Goal: Task Accomplishment & Management: Complete application form

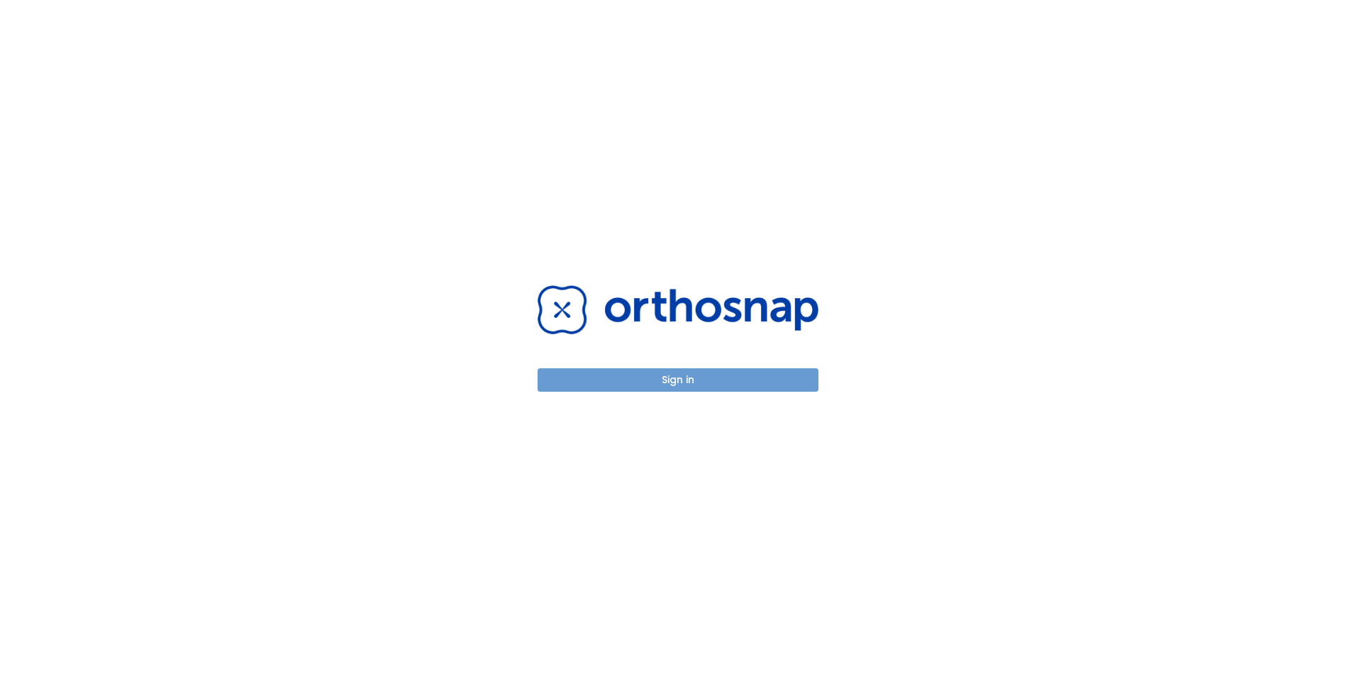
click at [626, 371] on button "Sign in" at bounding box center [678, 379] width 281 height 23
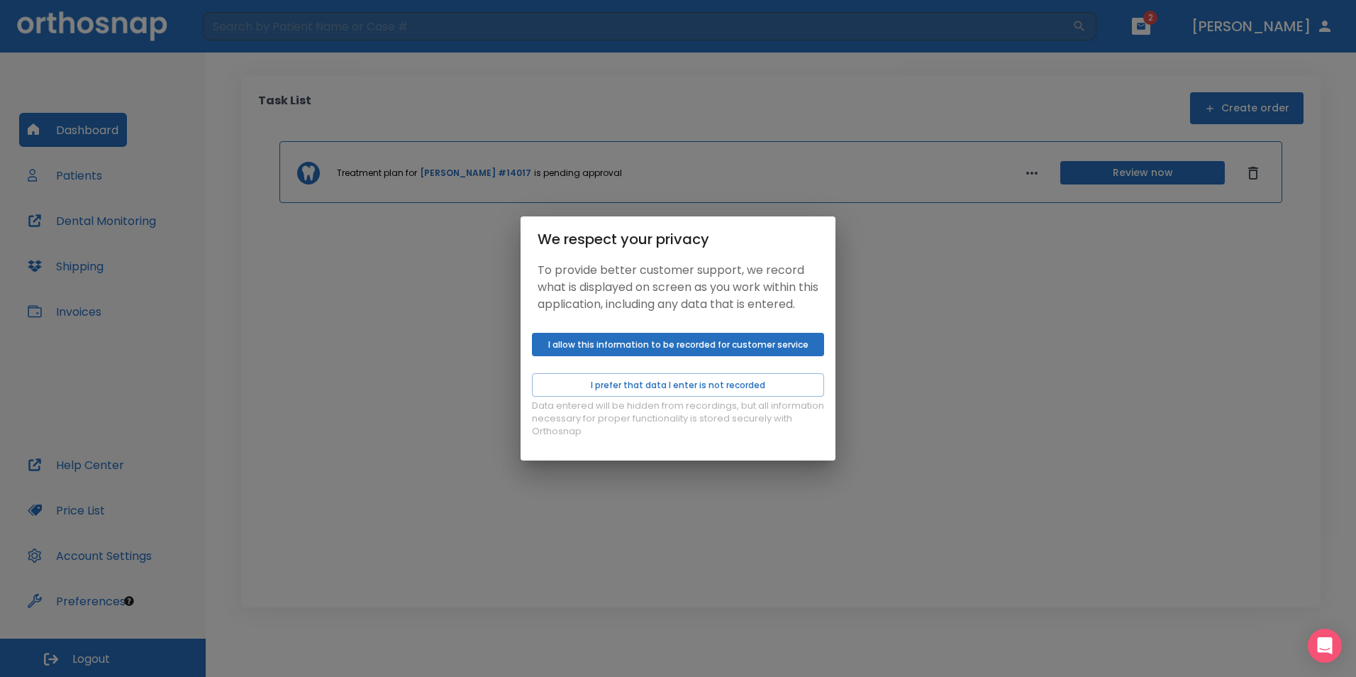
click at [969, 360] on div "We respect your privacy To provide better customer support, we record what is d…" at bounding box center [678, 338] width 1356 height 677
click at [772, 356] on button "I allow this information to be recorded for customer service" at bounding box center [678, 344] width 292 height 23
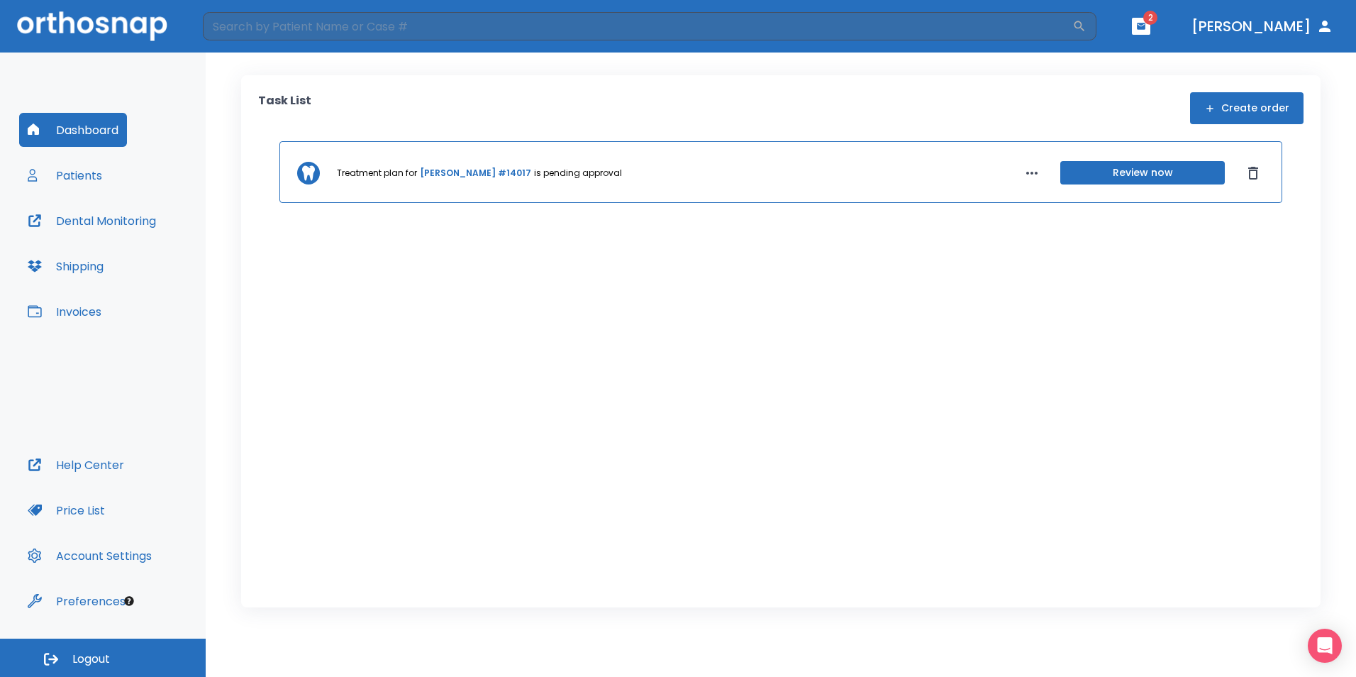
click at [1158, 22] on span "2" at bounding box center [1150, 18] width 14 height 14
click at [1146, 26] on icon "button" at bounding box center [1141, 26] width 10 height 10
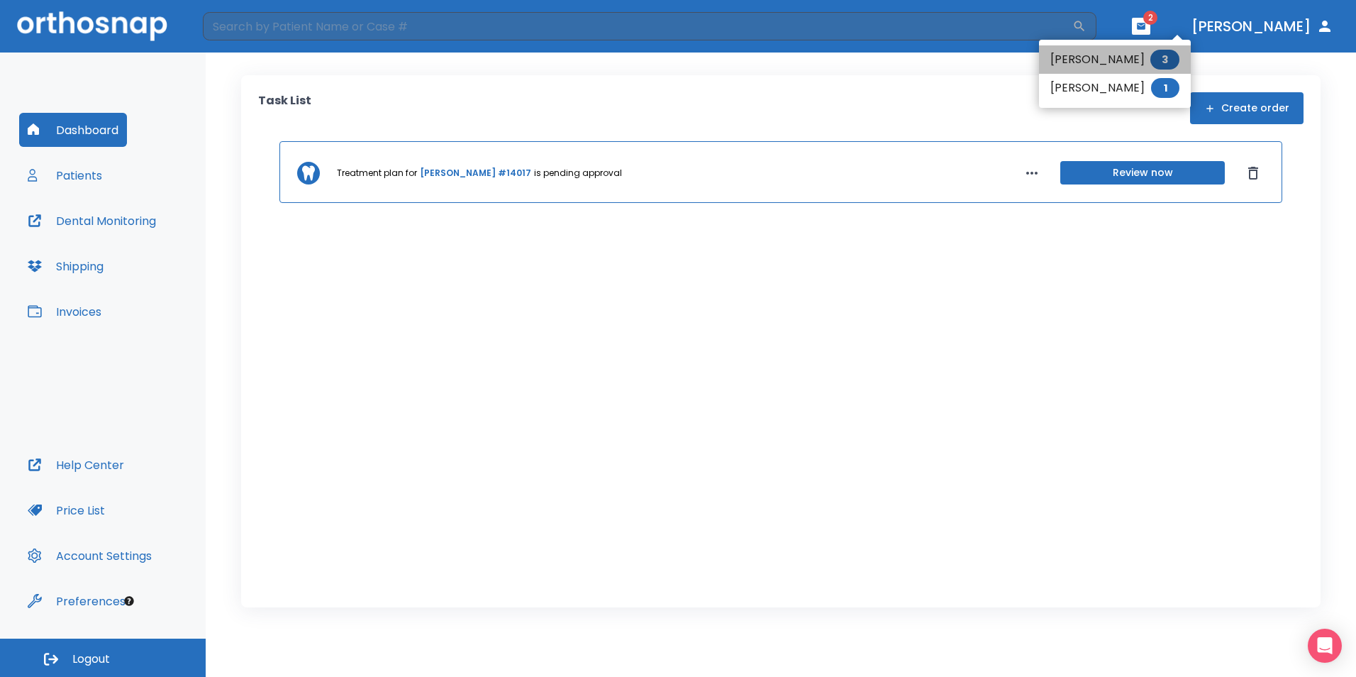
click at [1110, 62] on li "[PERSON_NAME] 3" at bounding box center [1115, 59] width 152 height 28
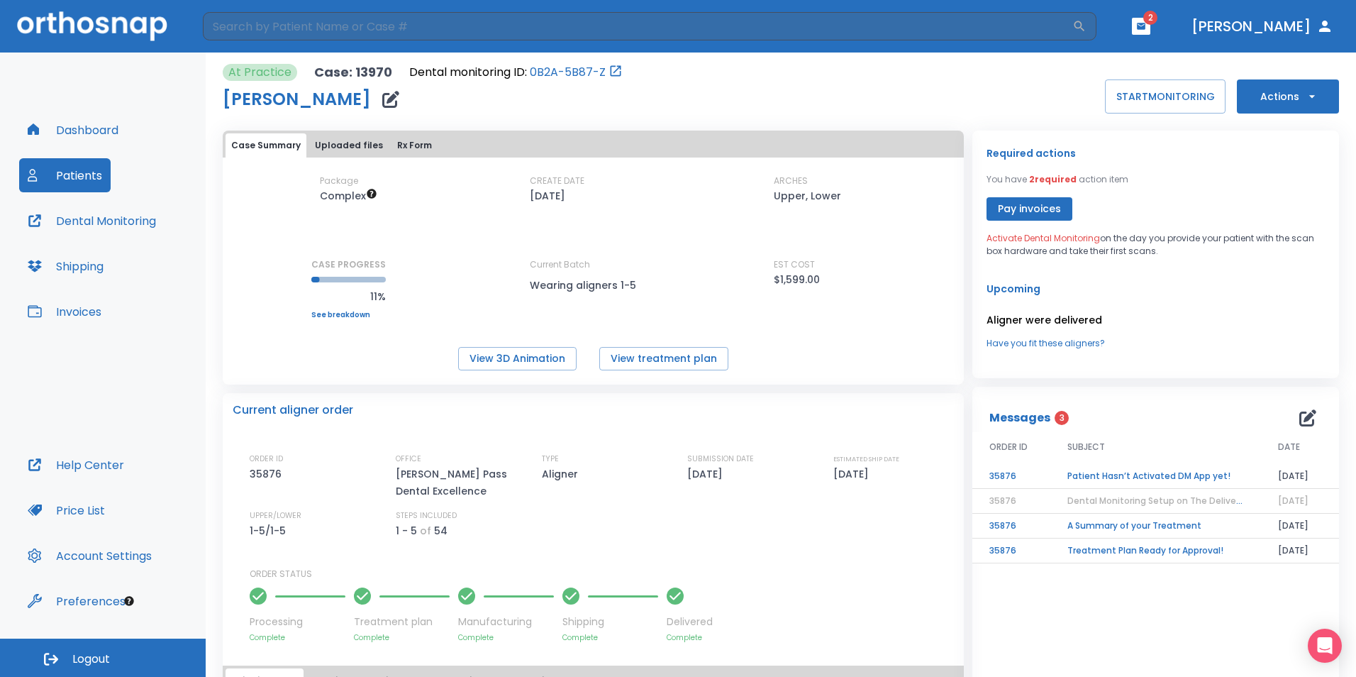
click at [1035, 237] on span "Activate Dental Monitoring" at bounding box center [1043, 238] width 113 height 12
drag, startPoint x: 1035, startPoint y: 237, endPoint x: 1114, endPoint y: 246, distance: 79.3
click at [1114, 246] on p "Activate Dental Monitoring on the day you provide your patient with the scan bo…" at bounding box center [1156, 245] width 338 height 26
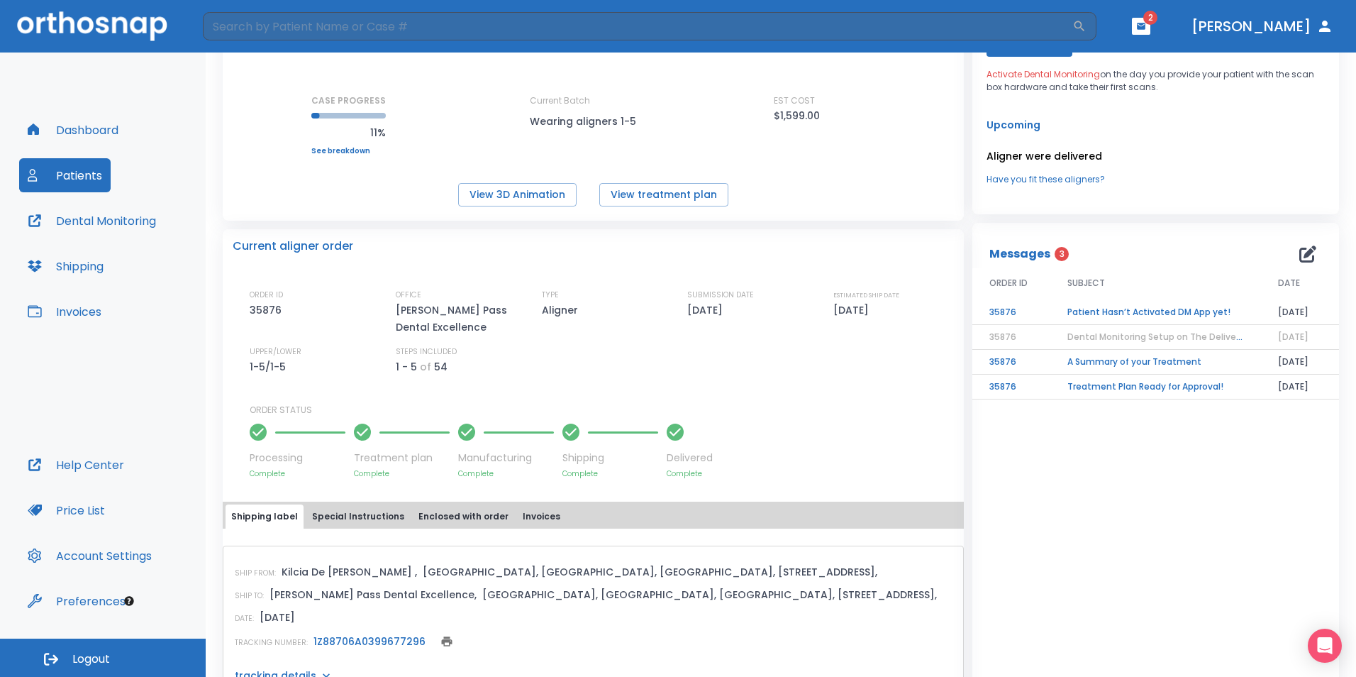
scroll to position [211, 0]
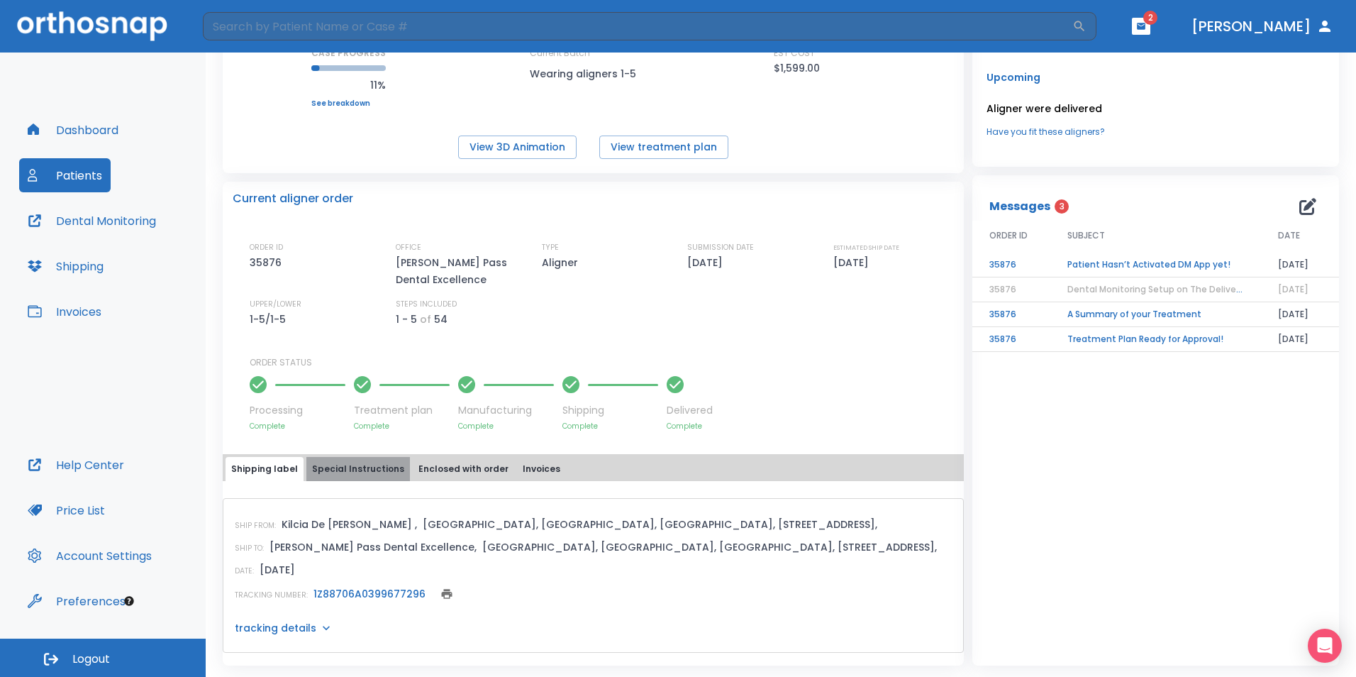
click at [378, 470] on button "Special Instructions" at bounding box center [358, 469] width 104 height 24
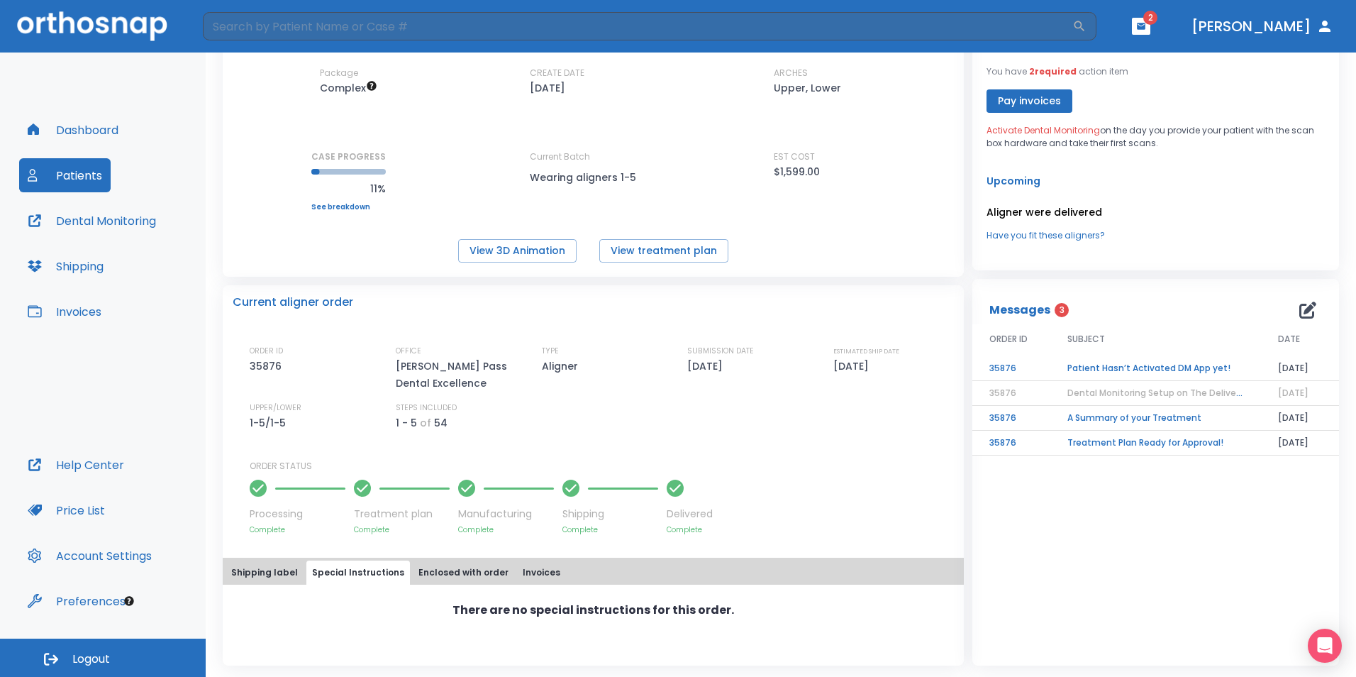
click at [1250, 436] on td "Treatment Plan Ready for Approval!" at bounding box center [1155, 443] width 211 height 25
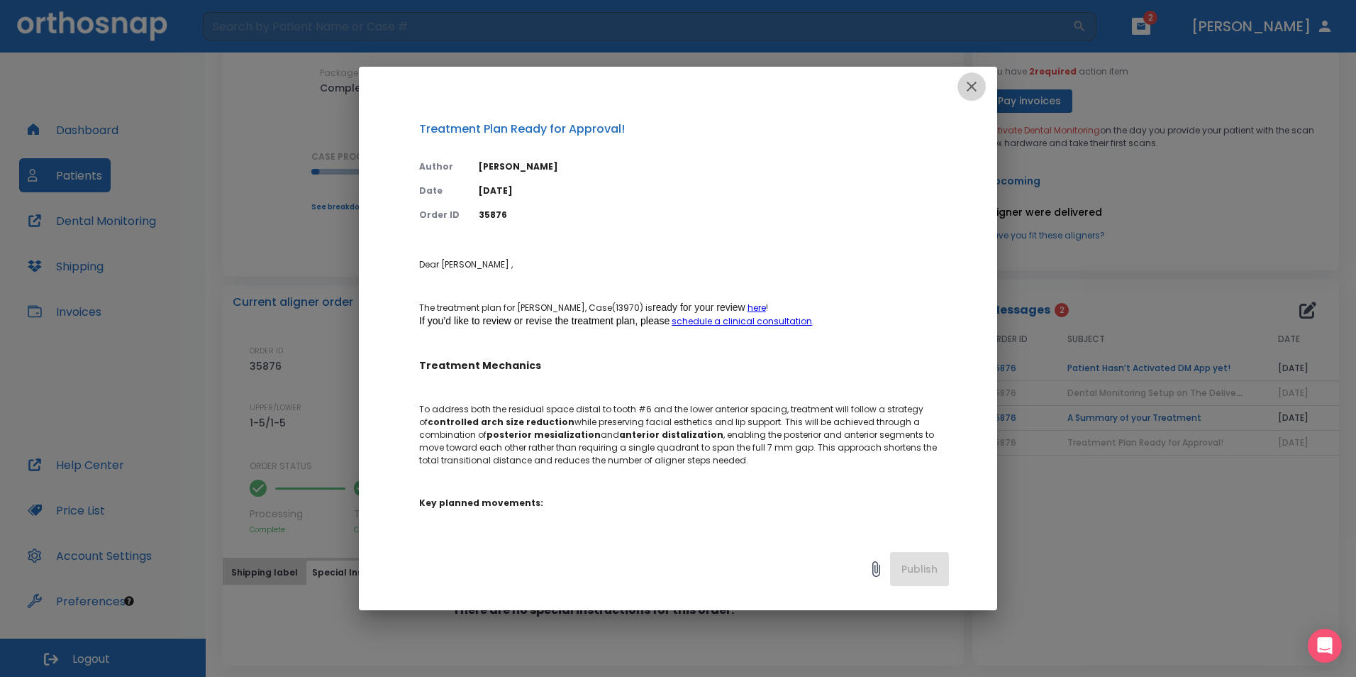
click at [970, 88] on icon "button" at bounding box center [972, 87] width 10 height 10
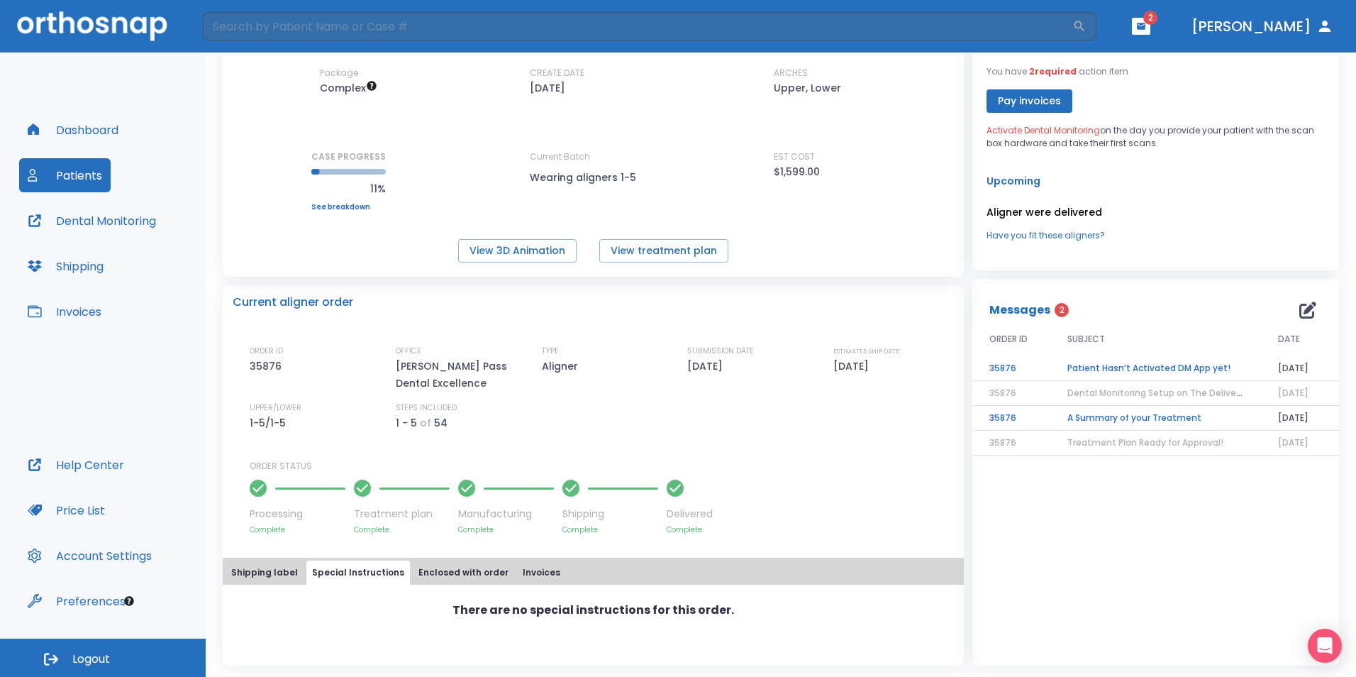
click at [1187, 371] on td "Patient Hasn’t Activated DM App yet!" at bounding box center [1155, 368] width 211 height 25
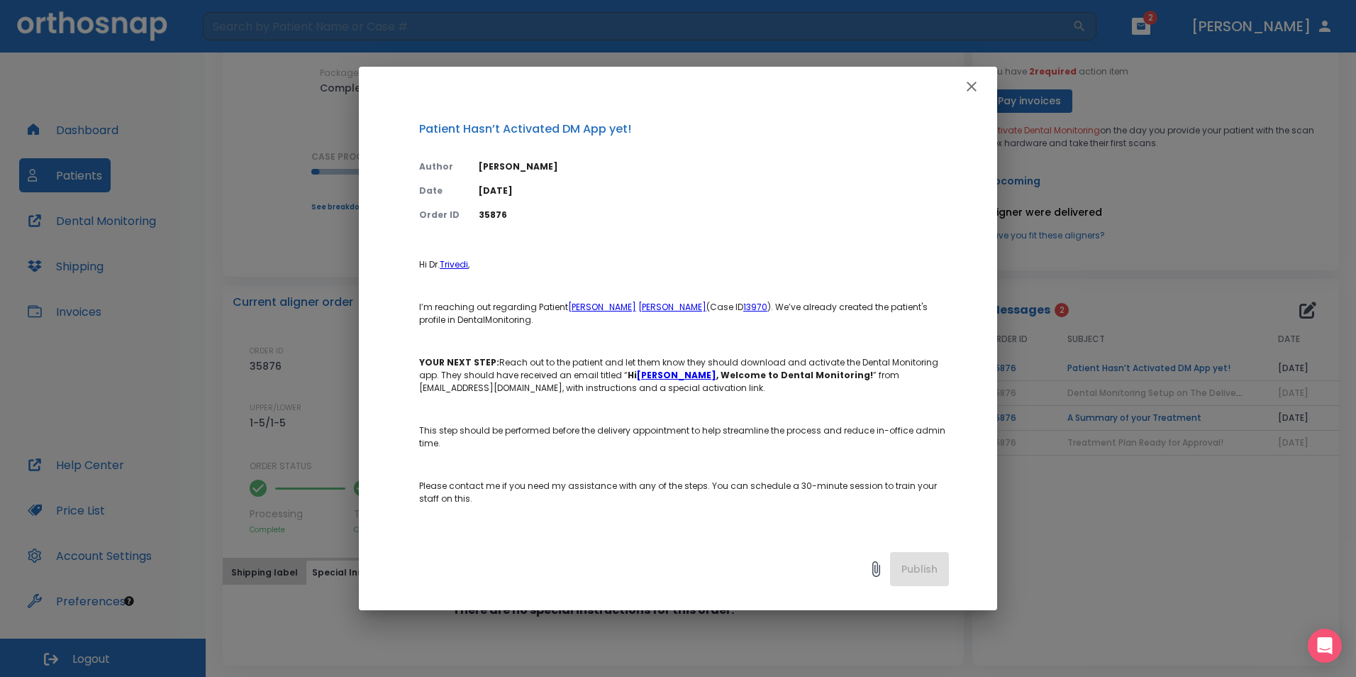
click at [1187, 371] on div "Patient Hasn’t Activated DM App yet! Author [PERSON_NAME] Date [DATE] Order ID …" at bounding box center [678, 338] width 1356 height 677
click at [974, 88] on icon "button" at bounding box center [972, 87] width 10 height 10
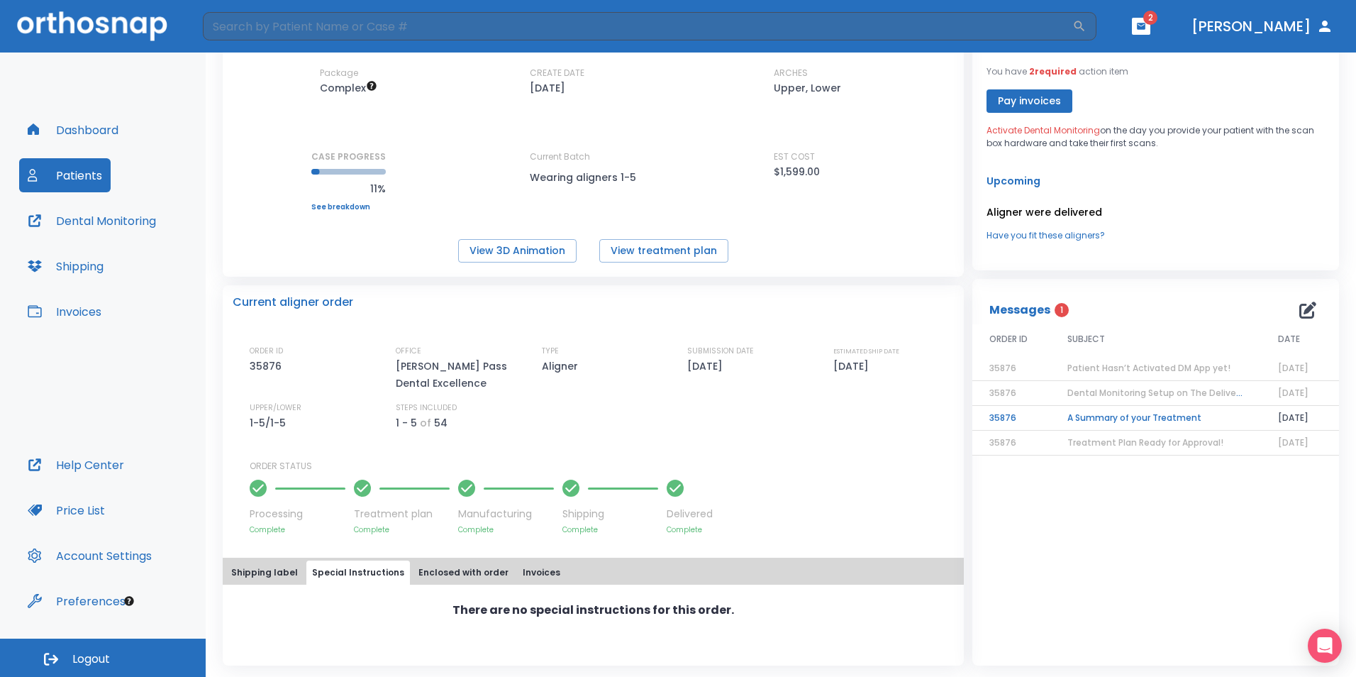
click at [1067, 233] on link "Have you fit these aligners?" at bounding box center [1156, 235] width 338 height 13
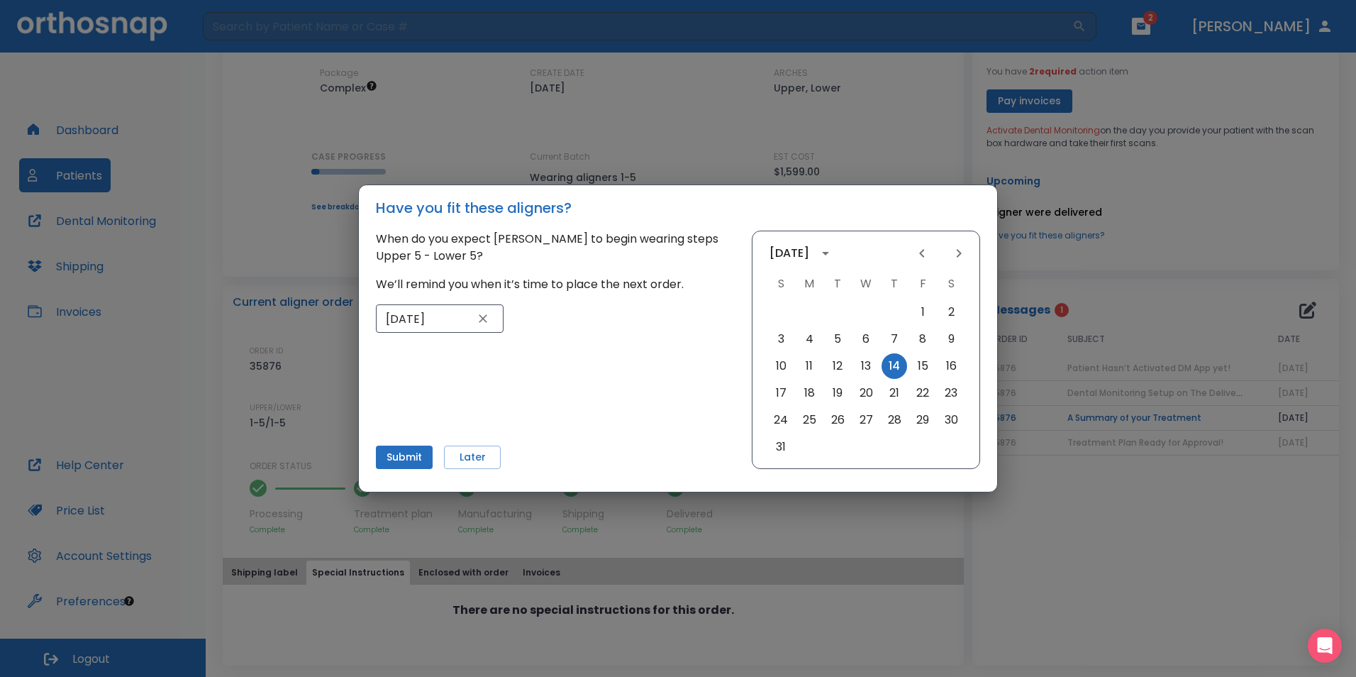
click at [938, 161] on div "Have you fit these aligners? When do you expect [PERSON_NAME] to begin wearing …" at bounding box center [678, 338] width 1356 height 677
click at [397, 457] on button "Submit" at bounding box center [404, 456] width 57 height 23
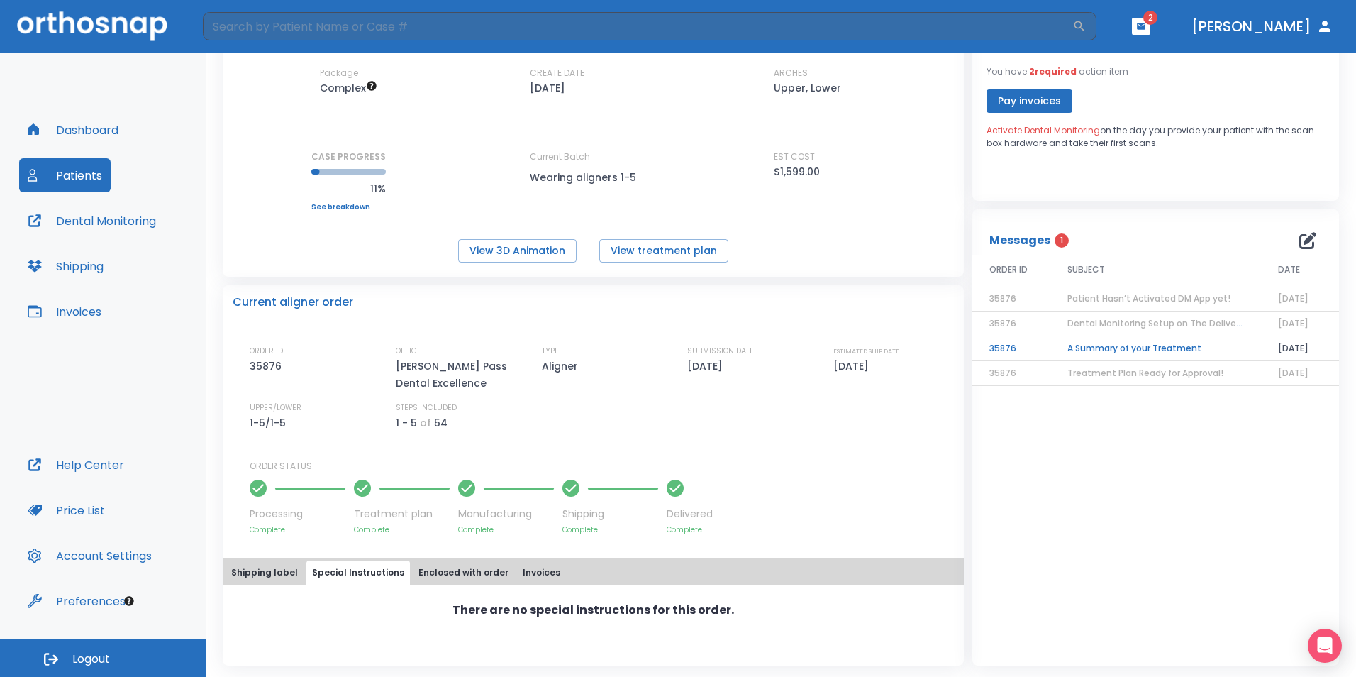
scroll to position [41, 0]
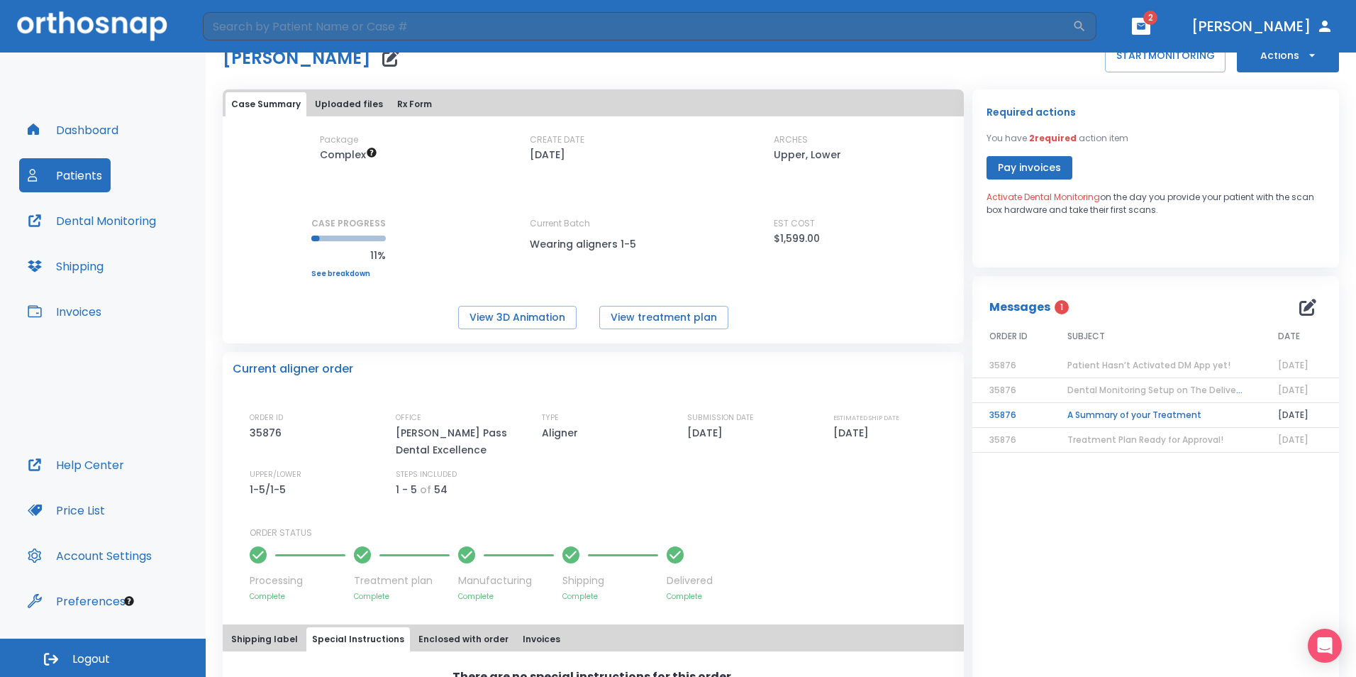
click at [1004, 111] on p "Required actions" at bounding box center [1031, 112] width 89 height 17
drag, startPoint x: 1004, startPoint y: 111, endPoint x: 1019, endPoint y: 196, distance: 85.7
click at [1019, 196] on span "Activate Dental Monitoring" at bounding box center [1043, 197] width 113 height 12
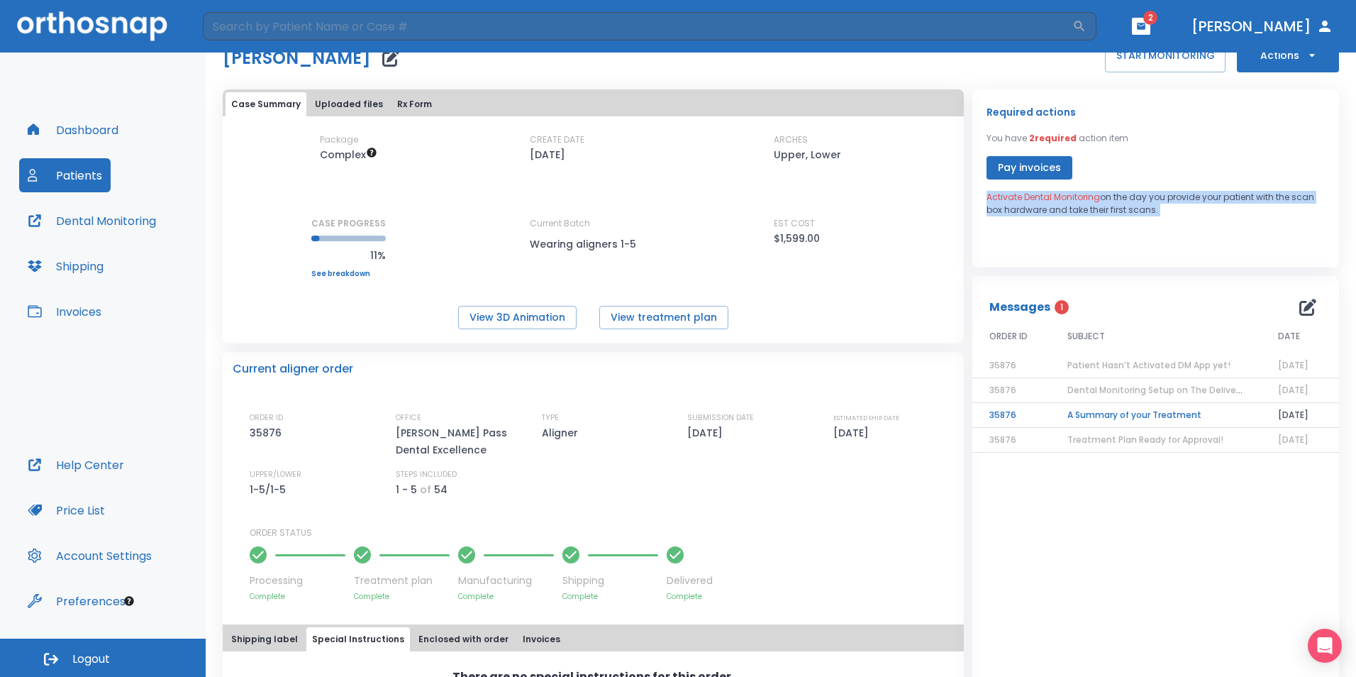
click at [1019, 196] on span "Activate Dental Monitoring" at bounding box center [1043, 197] width 113 height 12
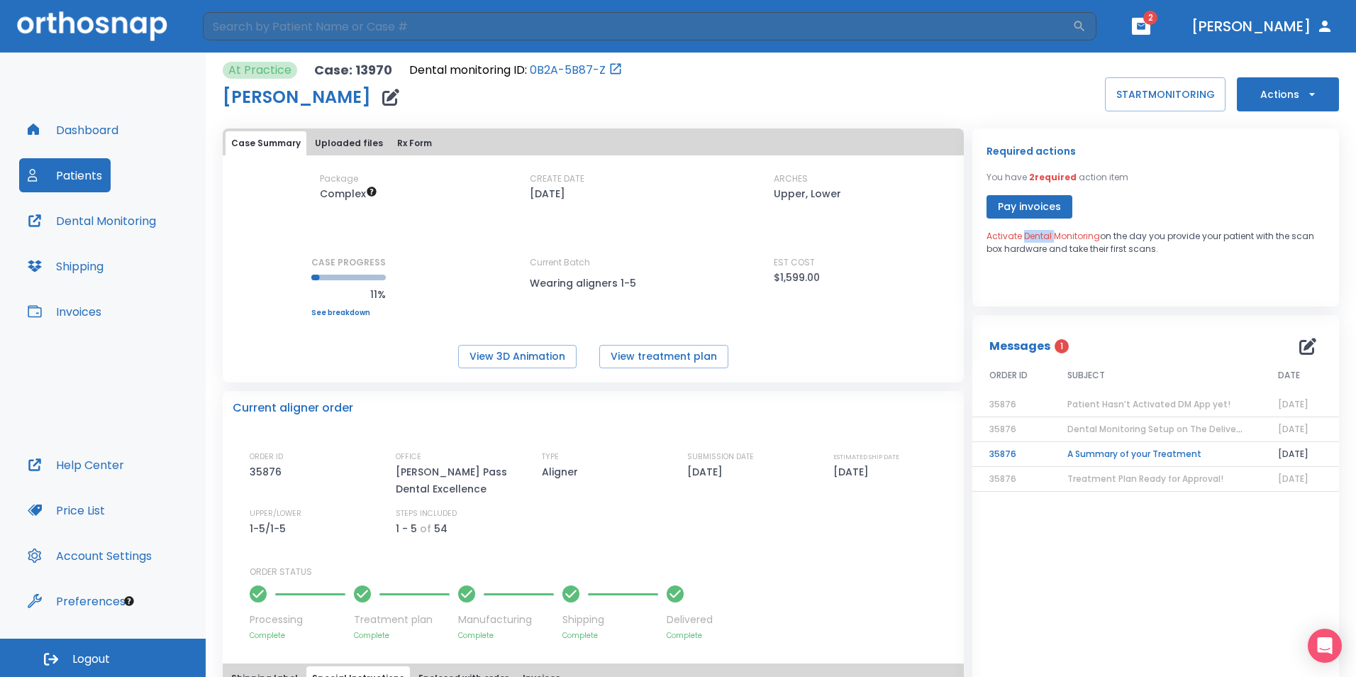
scroll to position [1, 0]
click at [1280, 106] on button "Actions" at bounding box center [1288, 96] width 102 height 34
